Goal: Information Seeking & Learning: Learn about a topic

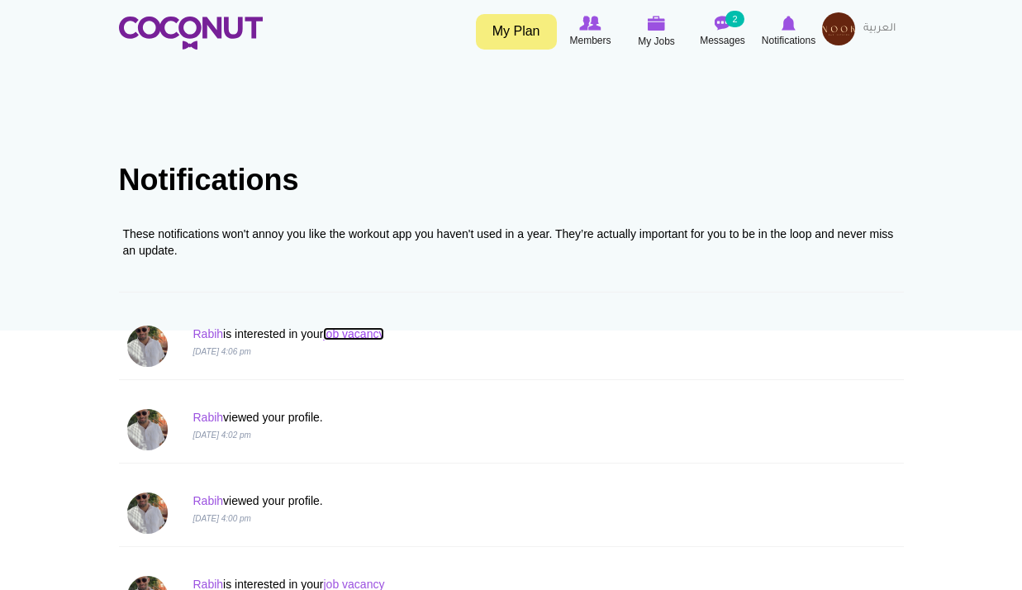
click at [371, 339] on link "job vacancy" at bounding box center [353, 333] width 61 height 13
click at [784, 32] on span "Notifications" at bounding box center [789, 40] width 54 height 17
